Goal: Navigation & Orientation: Find specific page/section

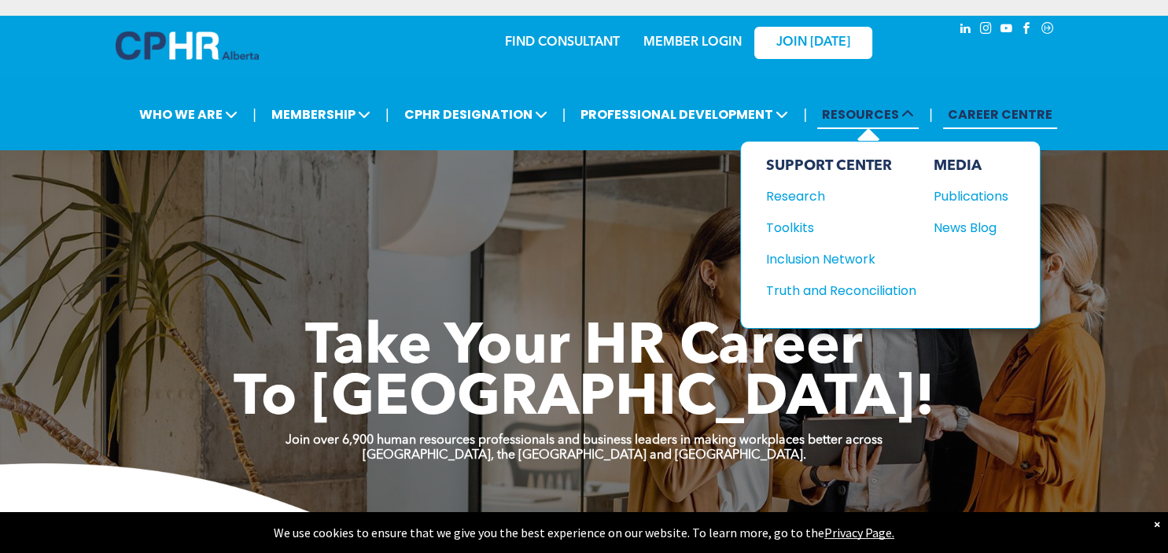
click at [862, 121] on span "RESOURCES" at bounding box center [867, 114] width 101 height 29
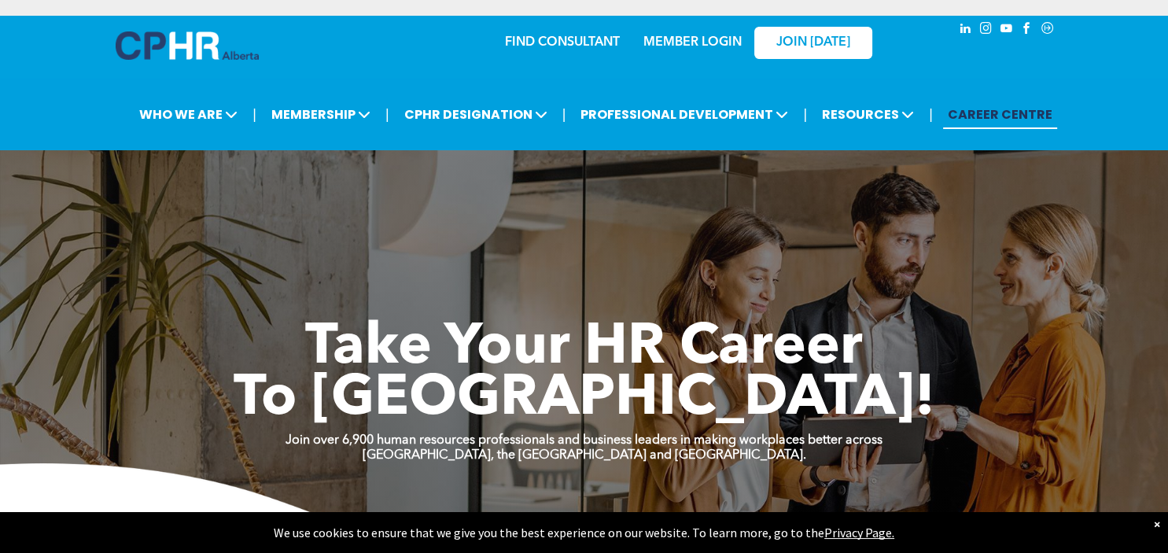
click at [691, 44] on link "MEMBER LOGIN" at bounding box center [692, 42] width 98 height 13
click at [700, 36] on link "MEMBER LOGIN" at bounding box center [692, 42] width 98 height 13
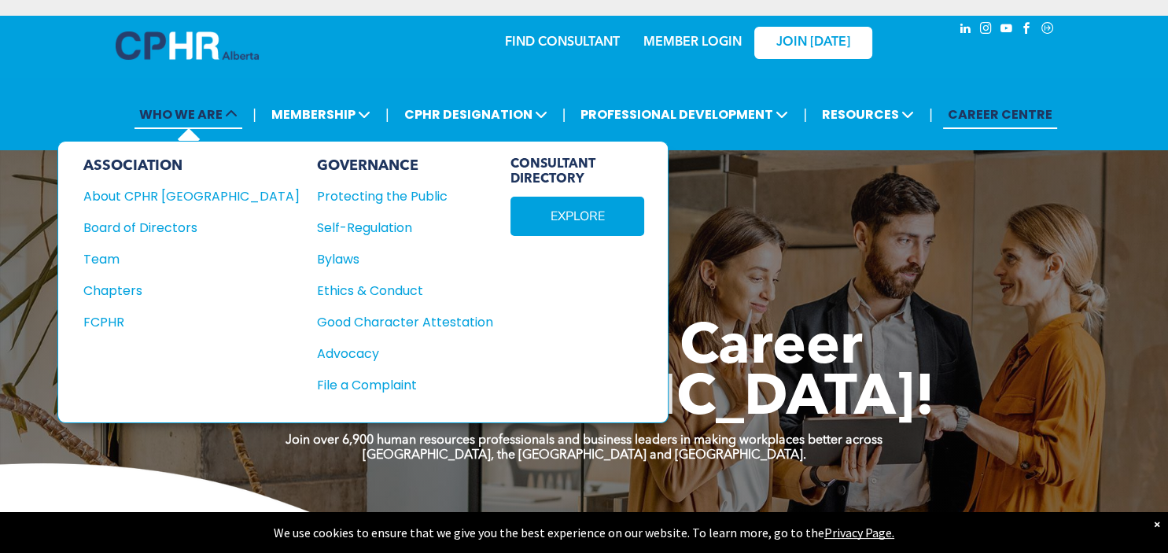
click at [213, 120] on span "WHO WE ARE" at bounding box center [189, 114] width 108 height 29
click at [178, 200] on div "About CPHR [GEOGRAPHIC_DATA]" at bounding box center [180, 196] width 195 height 20
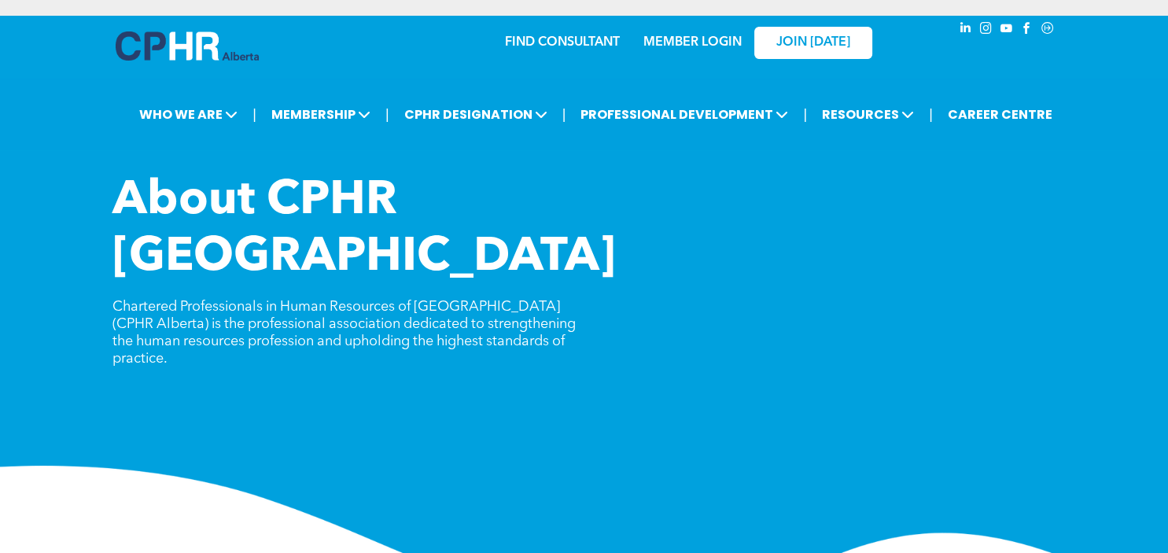
click at [691, 46] on link "MEMBER LOGIN" at bounding box center [692, 42] width 98 height 13
